Goal: Task Accomplishment & Management: Complete application form

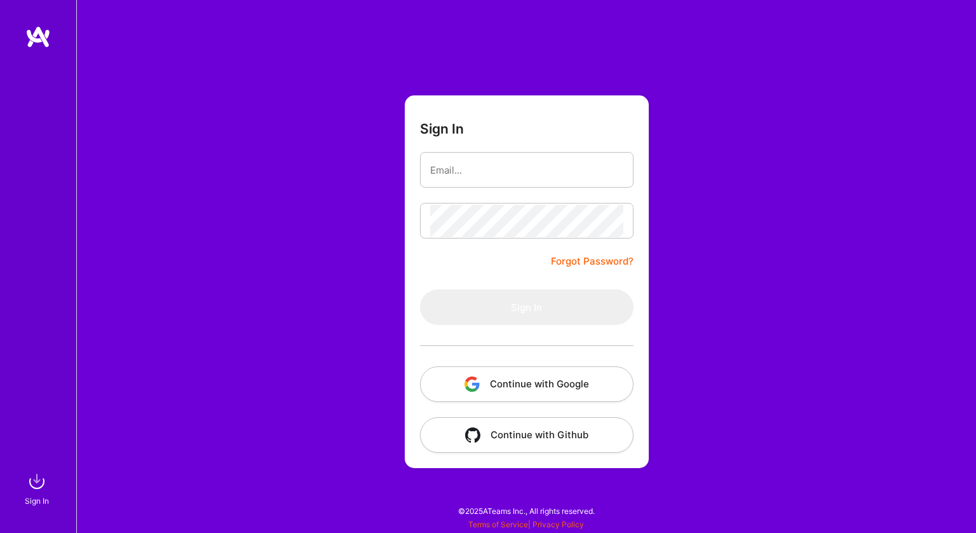
click at [522, 165] on input "email" at bounding box center [526, 170] width 193 height 32
click at [0, 526] on com-1password-button at bounding box center [0, 526] width 0 height 0
type input "yamimartina@gmail.com"
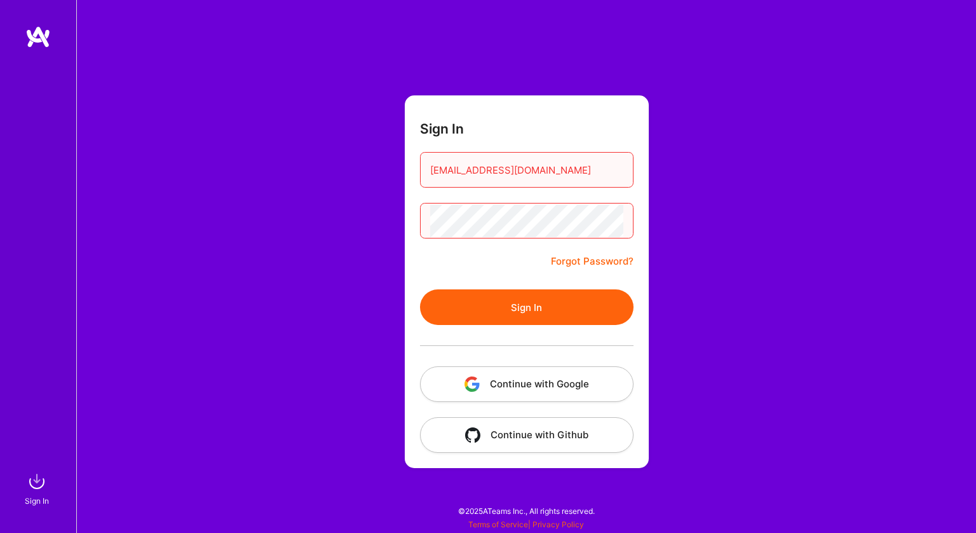
click at [536, 303] on button "Sign In" at bounding box center [527, 307] width 214 height 36
click at [538, 395] on button "Continue with Google" at bounding box center [527, 384] width 214 height 36
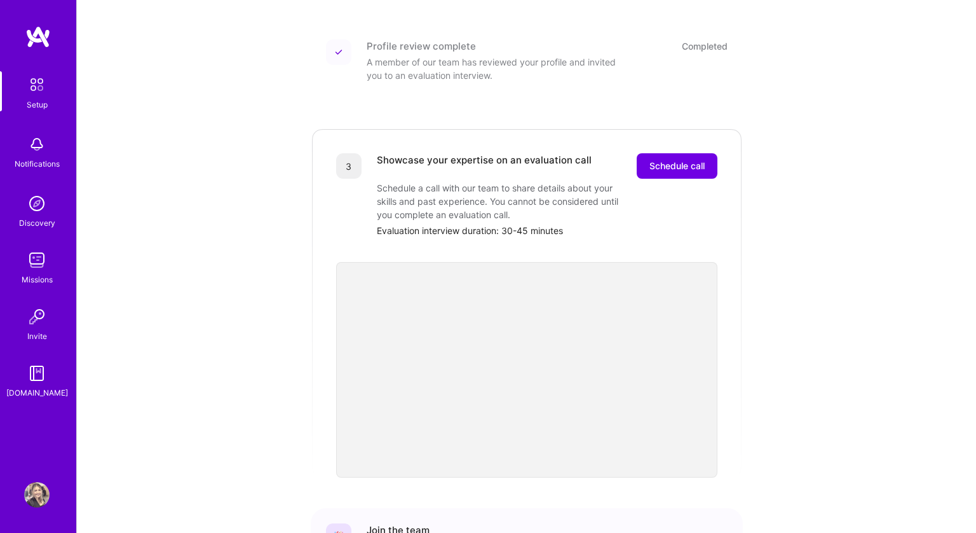
scroll to position [271, 0]
click at [669, 158] on span "Schedule call" at bounding box center [677, 164] width 55 height 13
